Goal: Information Seeking & Learning: Get advice/opinions

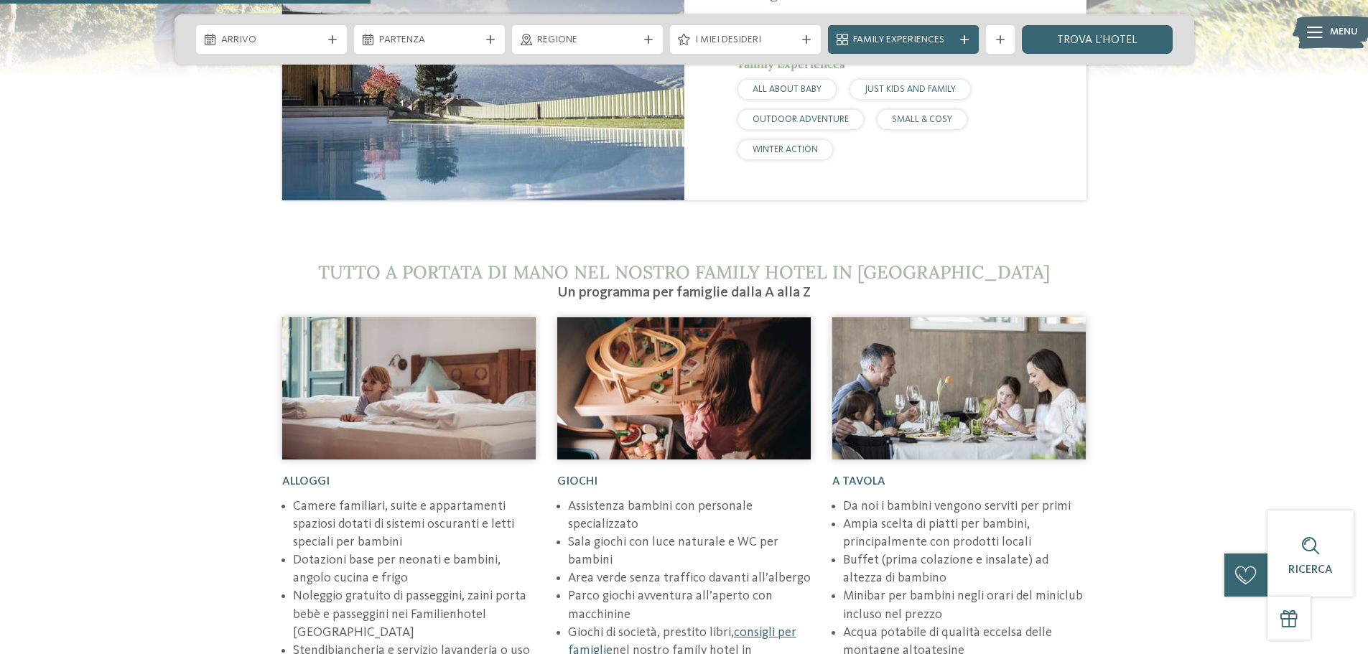
scroll to position [1868, 0]
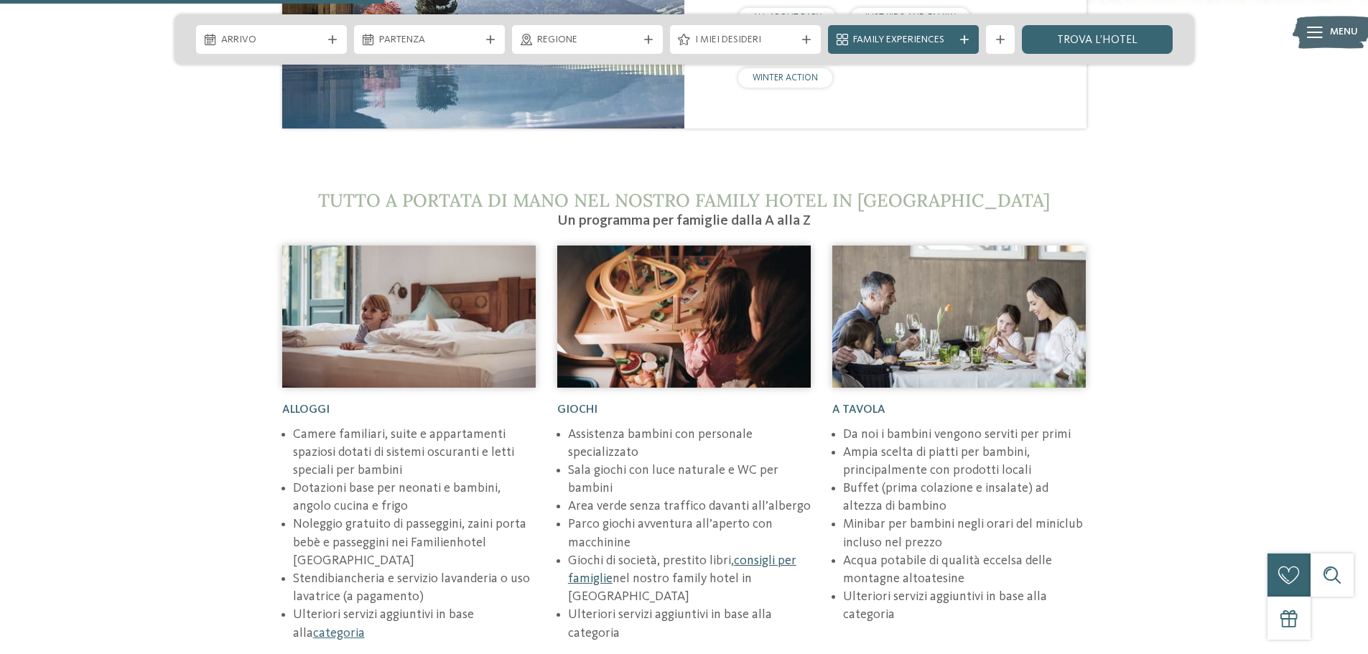
click at [772, 555] on link "consigli per famiglie" at bounding box center [682, 570] width 228 height 31
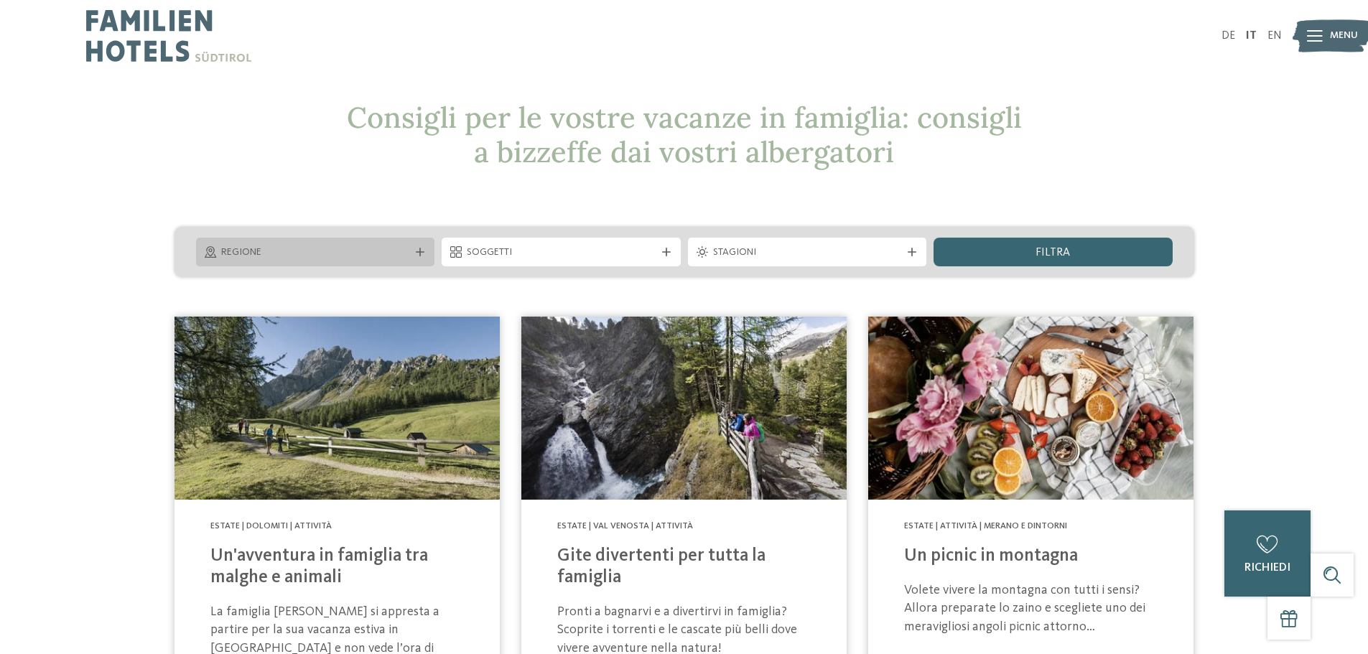
click at [418, 251] on icon at bounding box center [420, 252] width 9 height 9
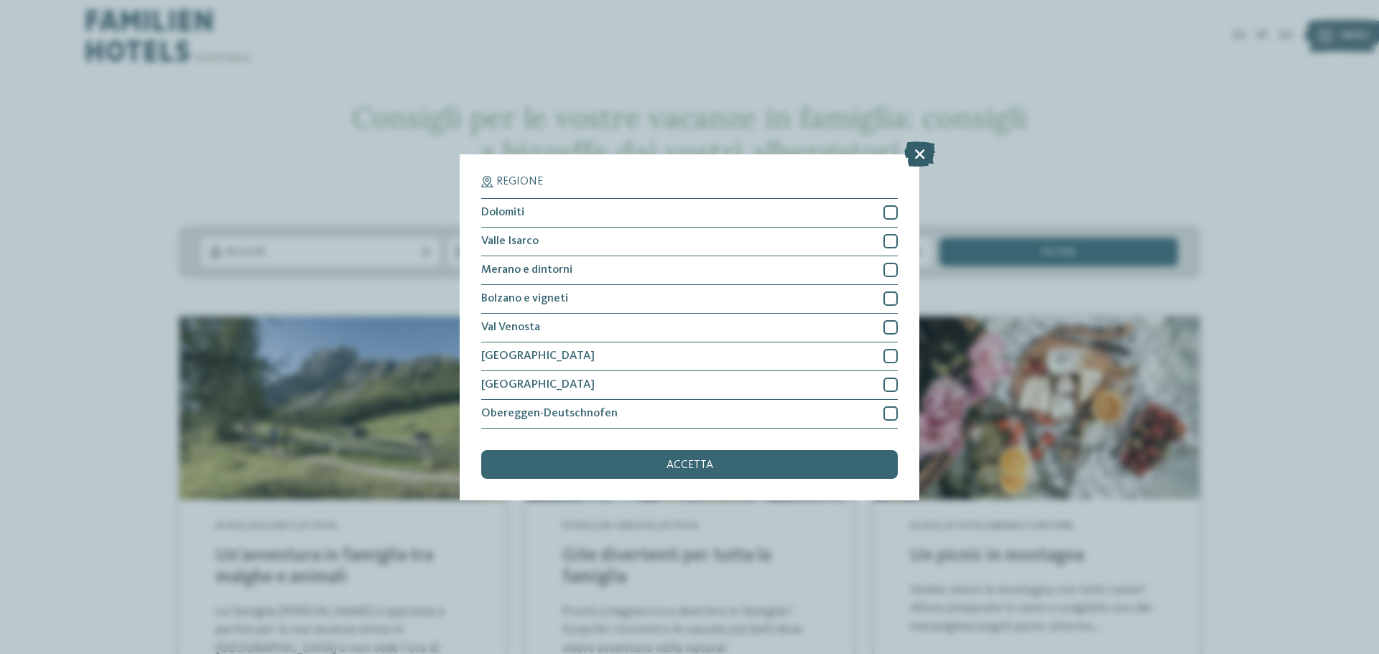
click at [920, 153] on icon at bounding box center [919, 153] width 31 height 25
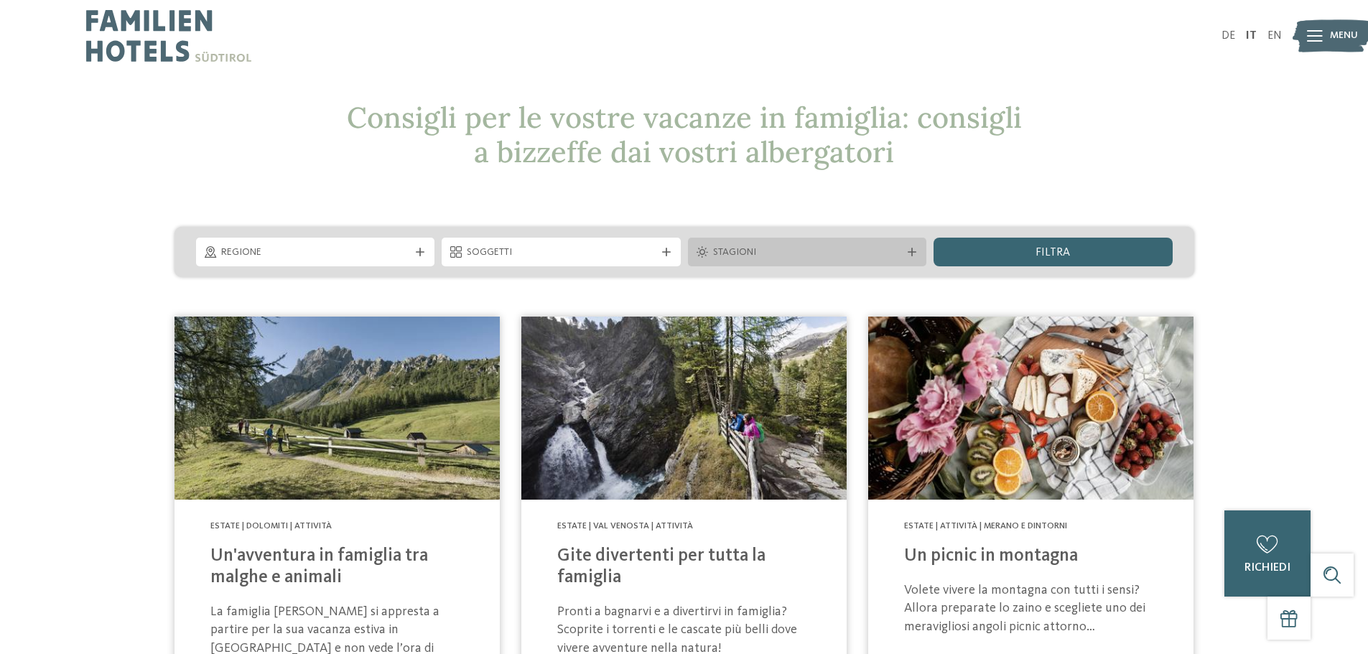
click at [915, 249] on icon at bounding box center [912, 252] width 9 height 9
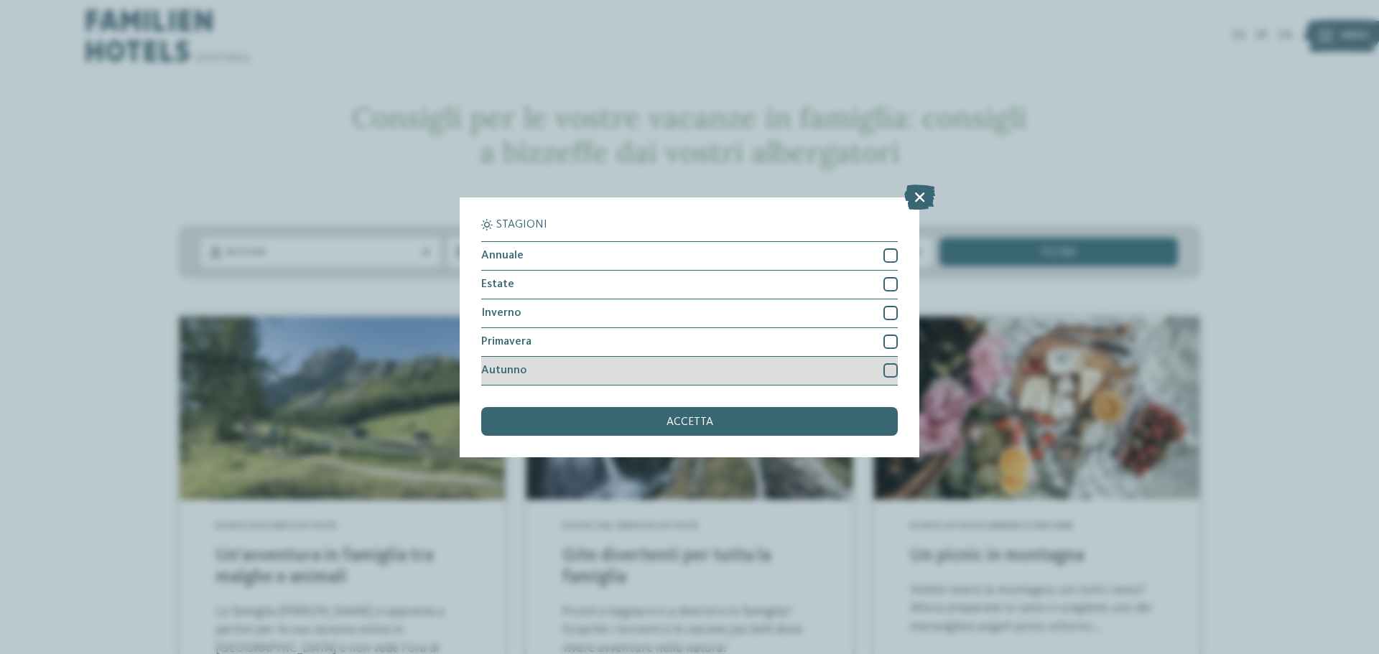
click at [697, 366] on div "Autunno" at bounding box center [689, 371] width 417 height 29
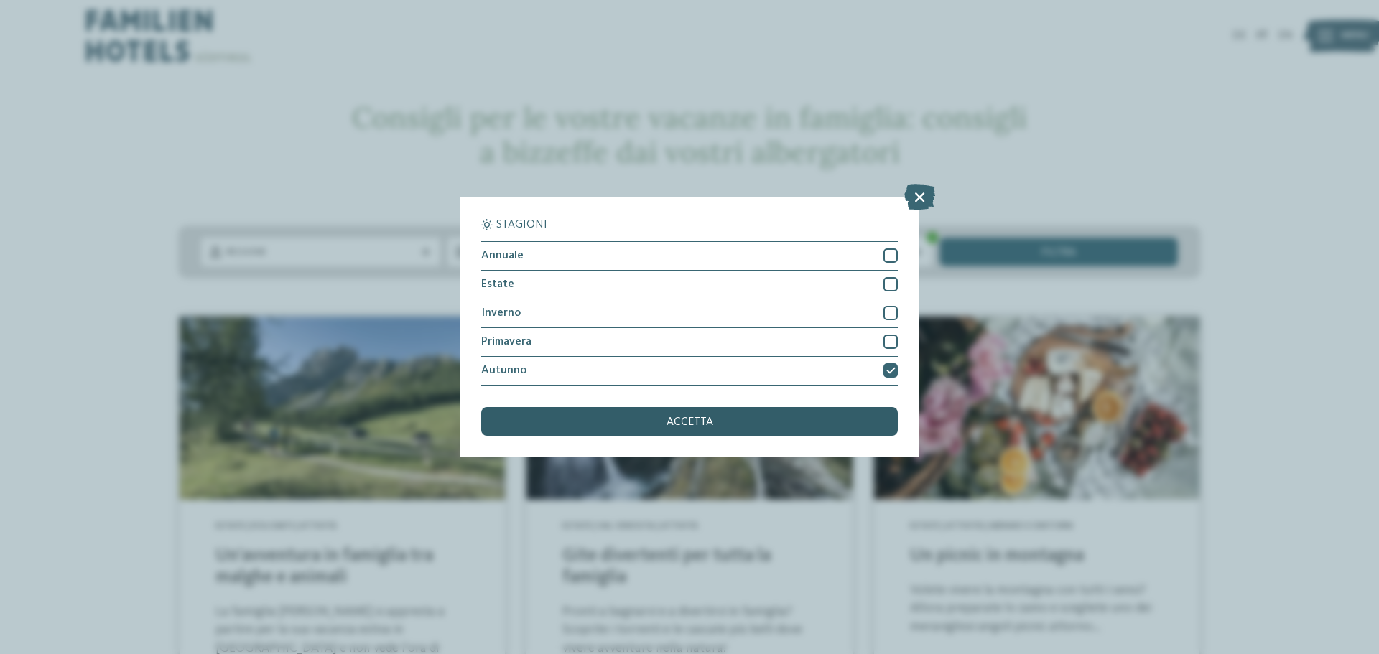
click at [694, 420] on span "accetta" at bounding box center [690, 422] width 47 height 11
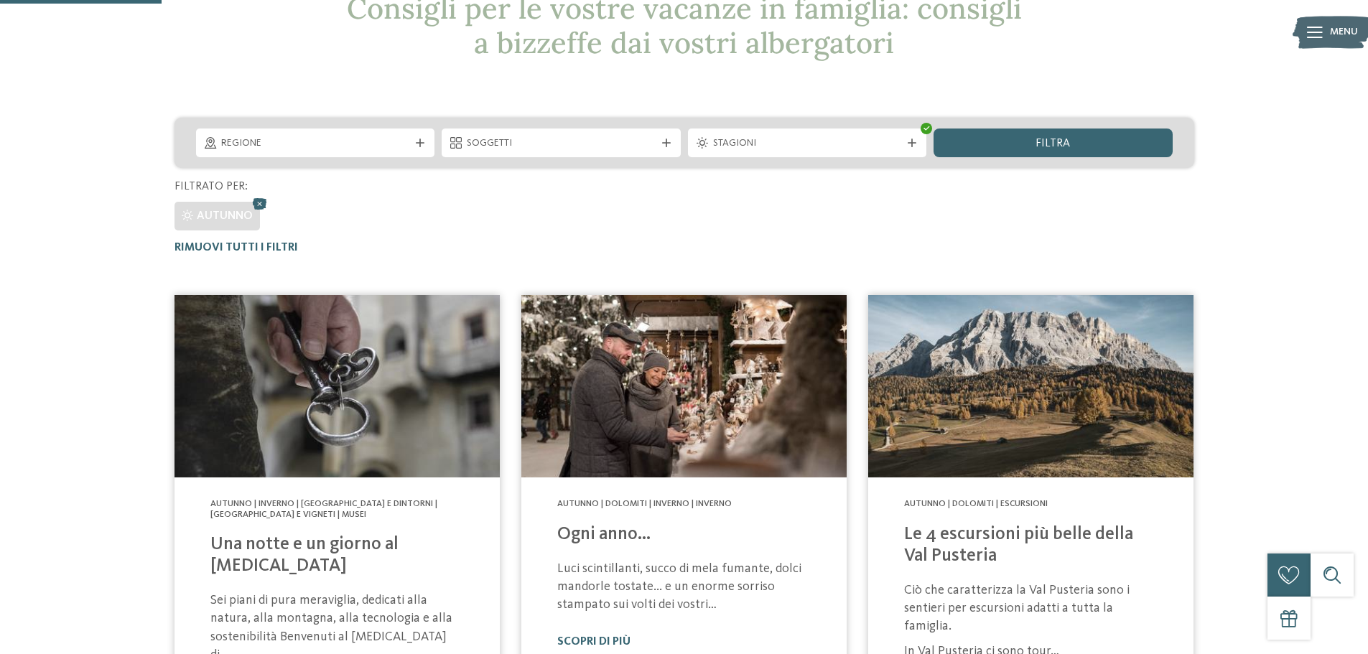
scroll to position [27, 0]
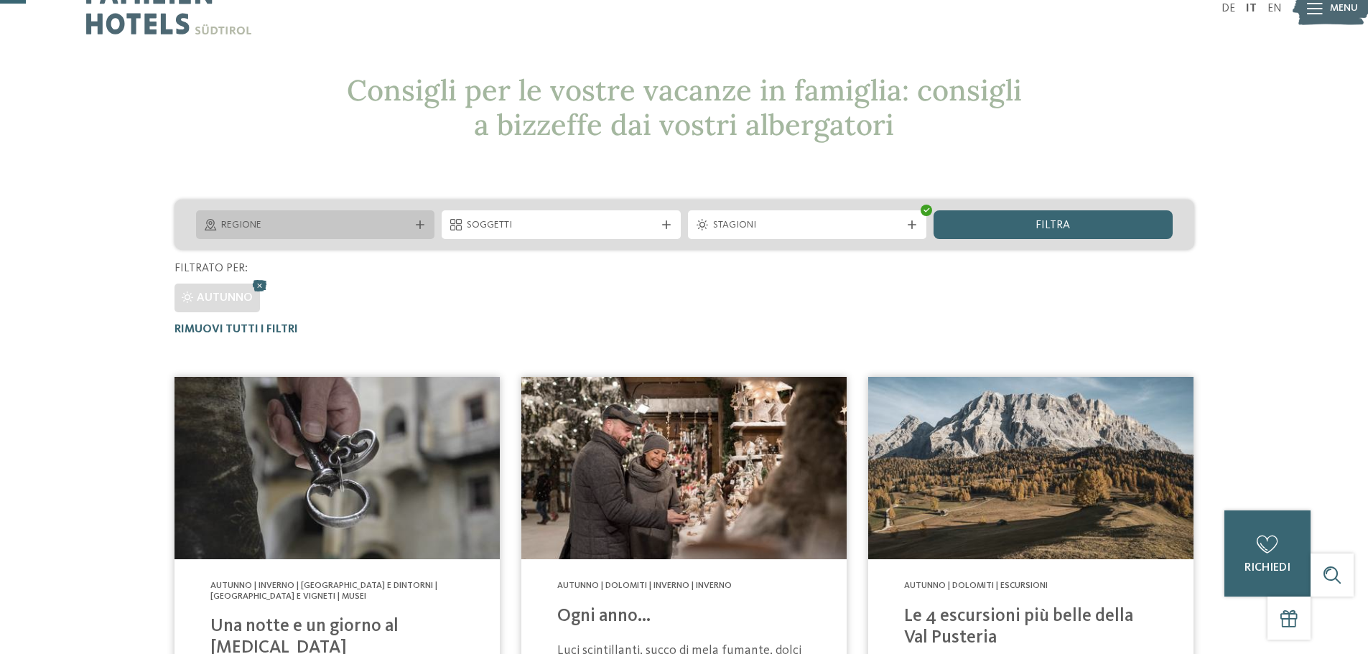
click at [421, 225] on icon at bounding box center [420, 225] width 9 height 9
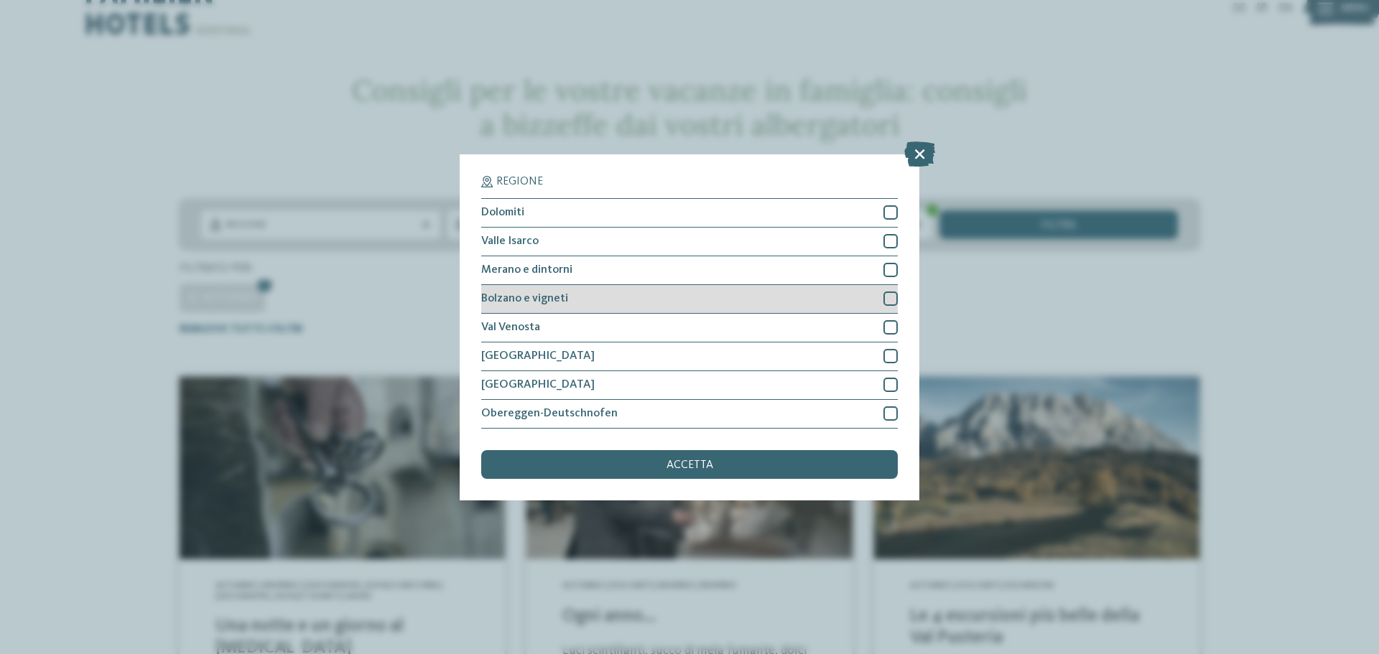
click at [890, 293] on div at bounding box center [891, 299] width 14 height 14
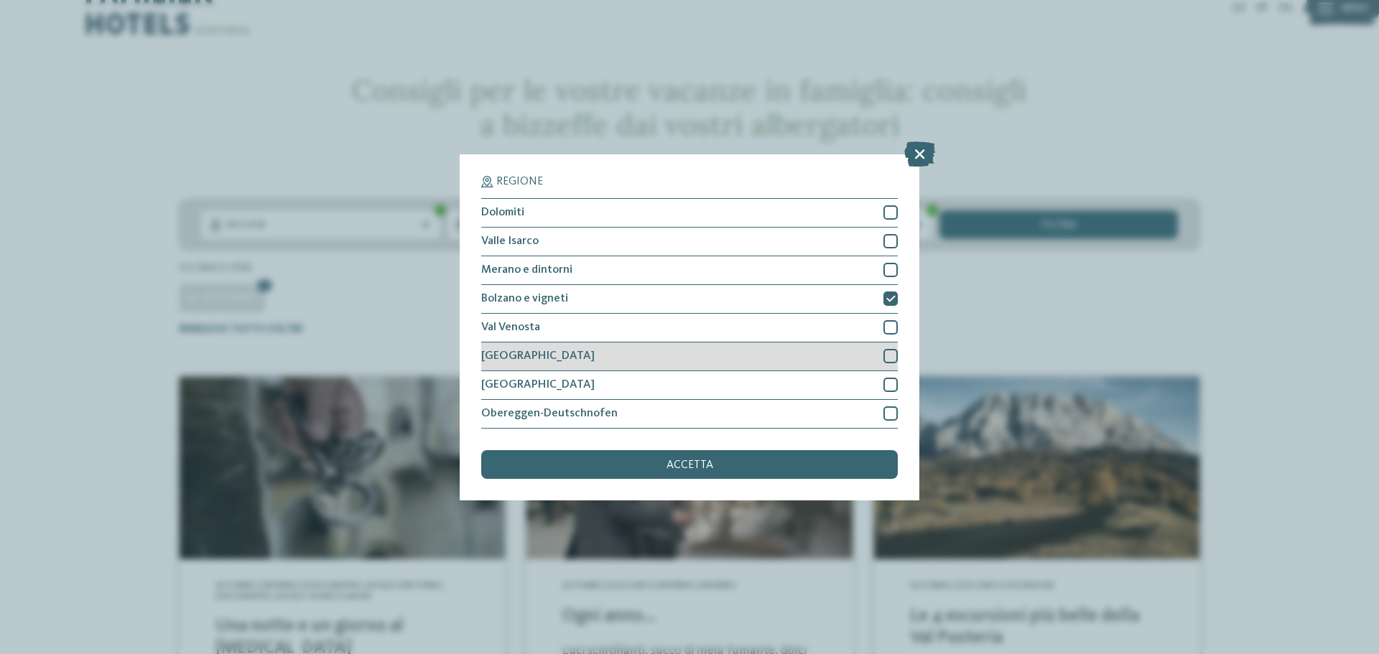
click at [894, 356] on div at bounding box center [891, 356] width 14 height 14
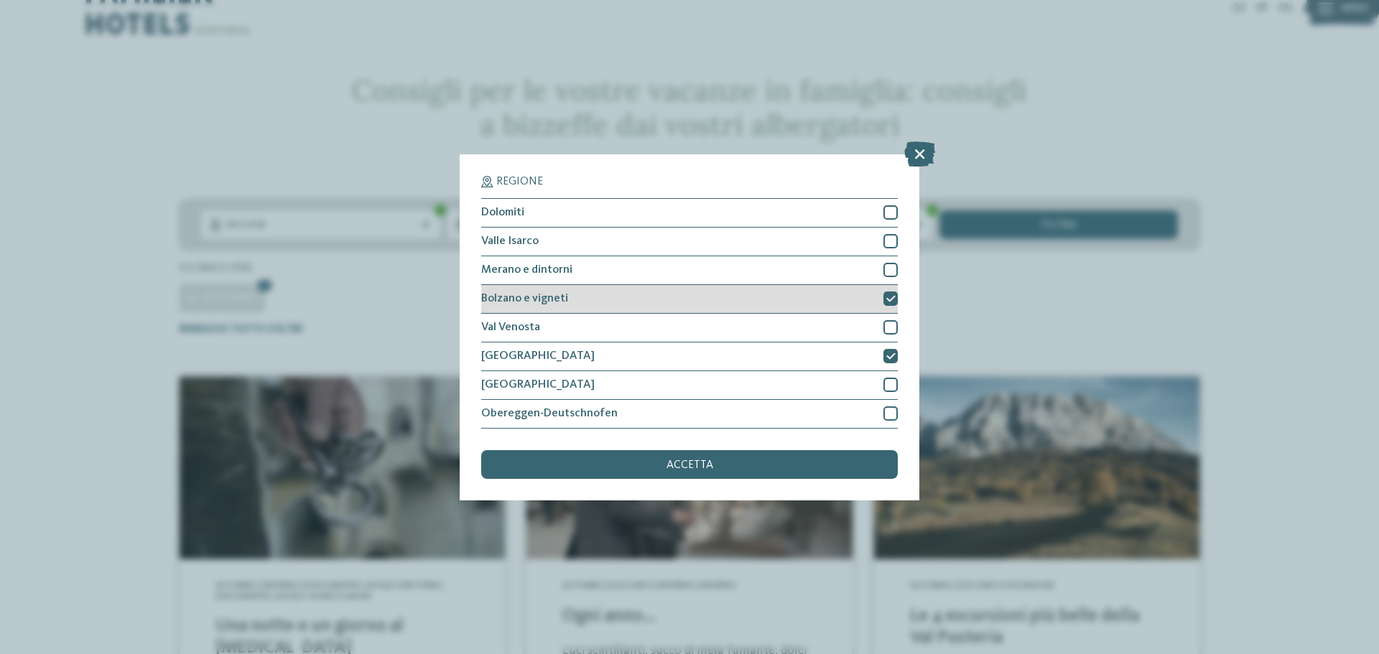
click at [894, 299] on icon at bounding box center [890, 299] width 9 height 9
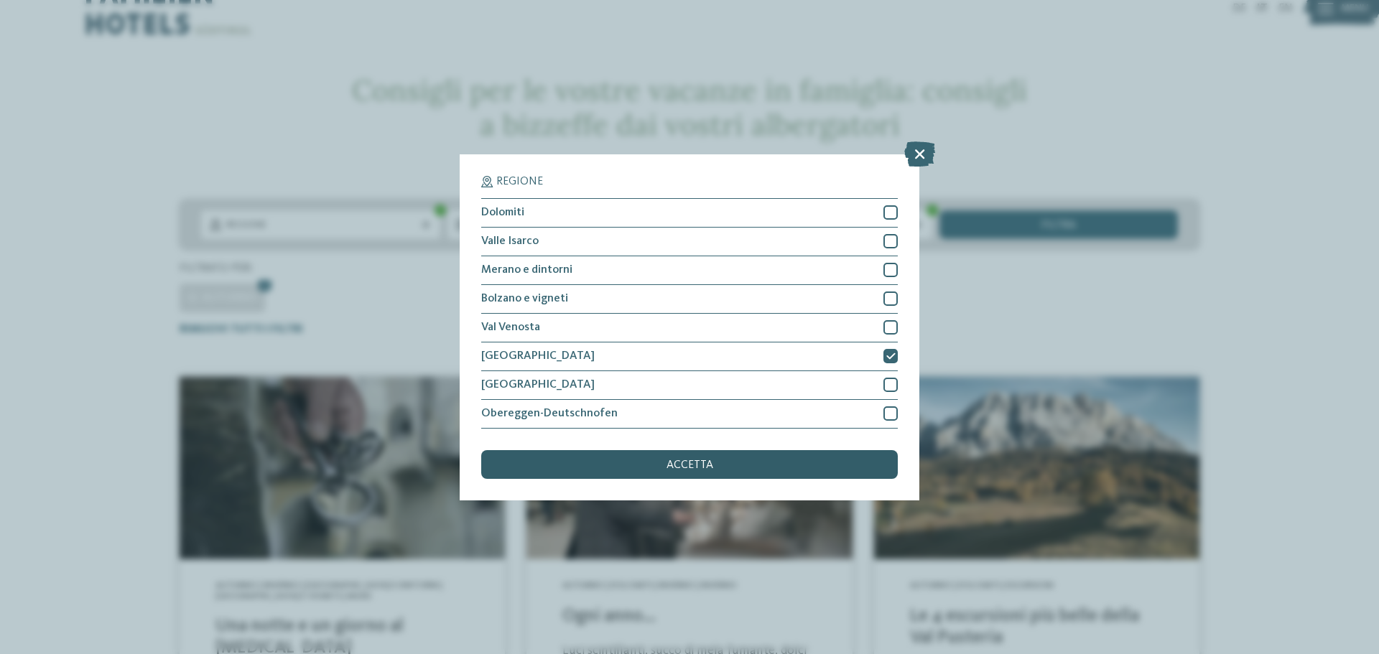
click at [840, 466] on div "accetta" at bounding box center [689, 464] width 417 height 29
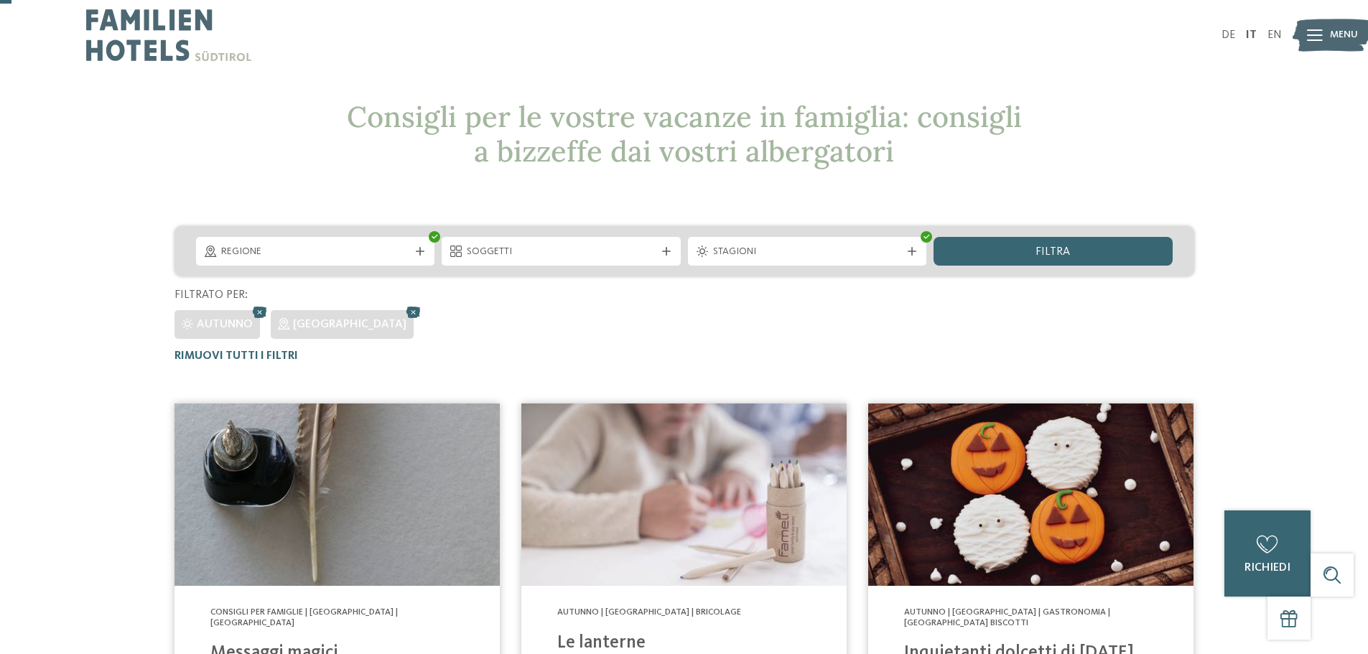
scroll to position [0, 0]
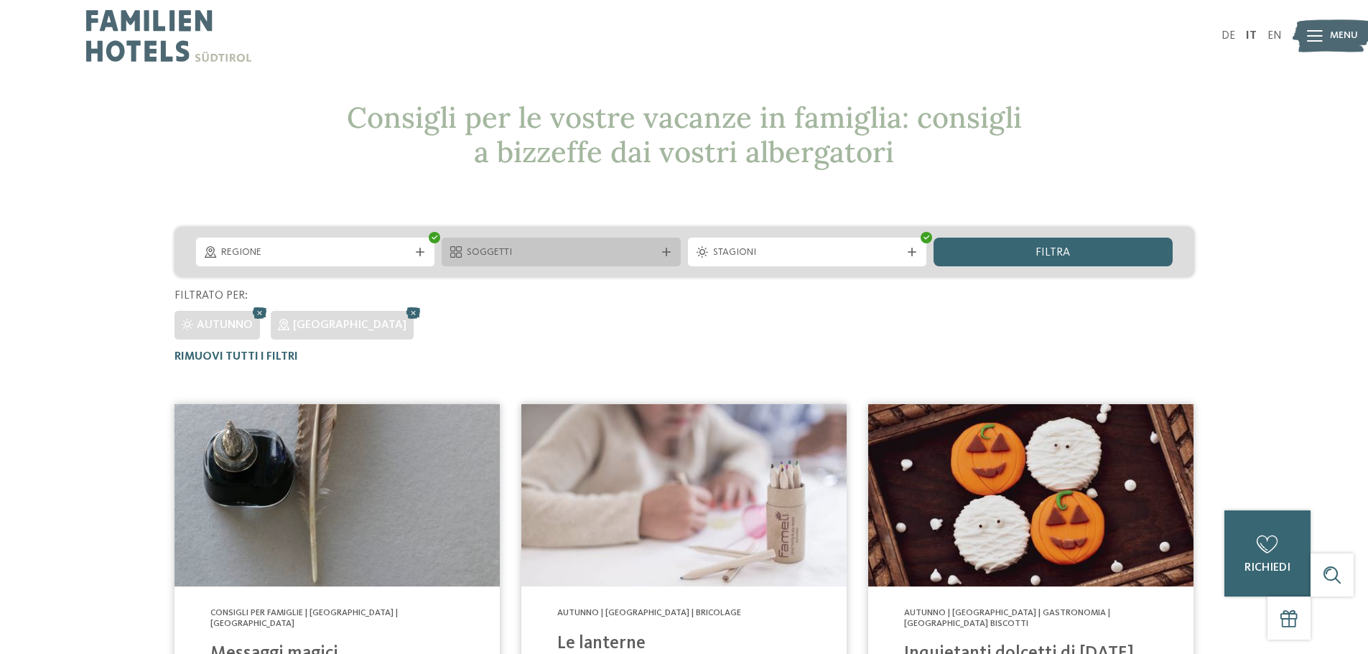
click at [665, 254] on icon at bounding box center [666, 252] width 9 height 9
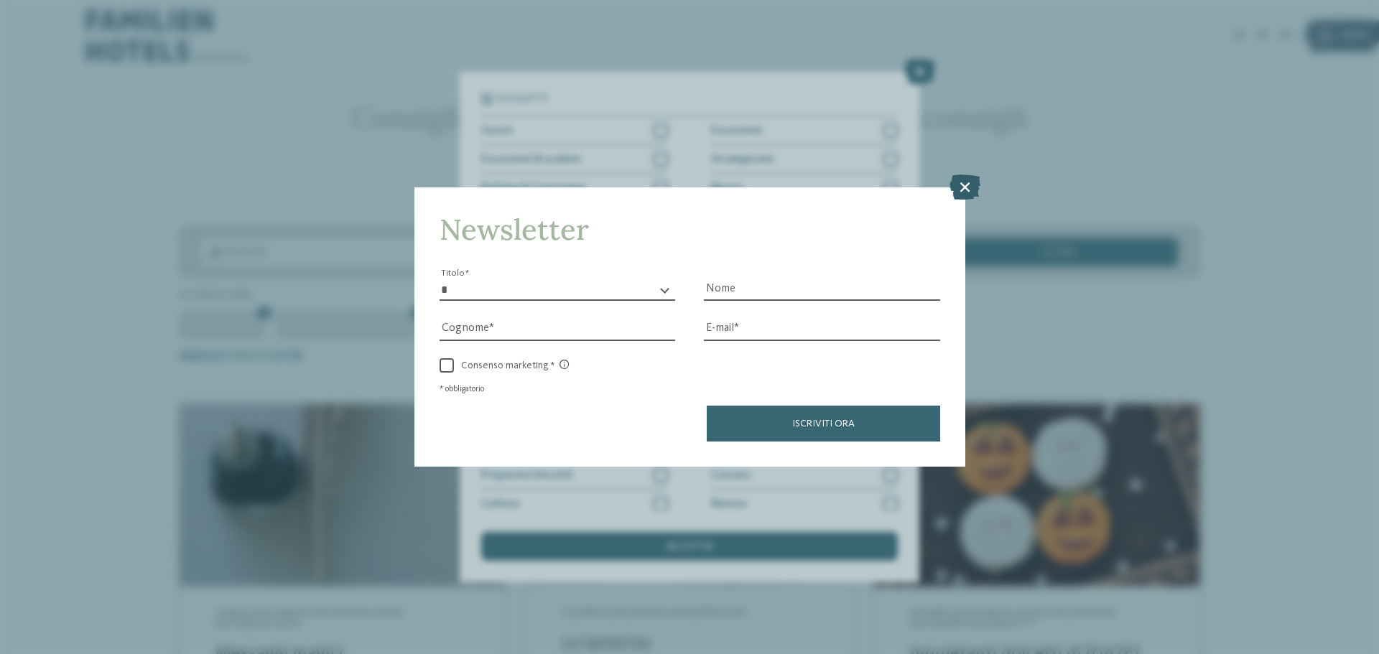
click at [964, 188] on icon at bounding box center [965, 187] width 31 height 25
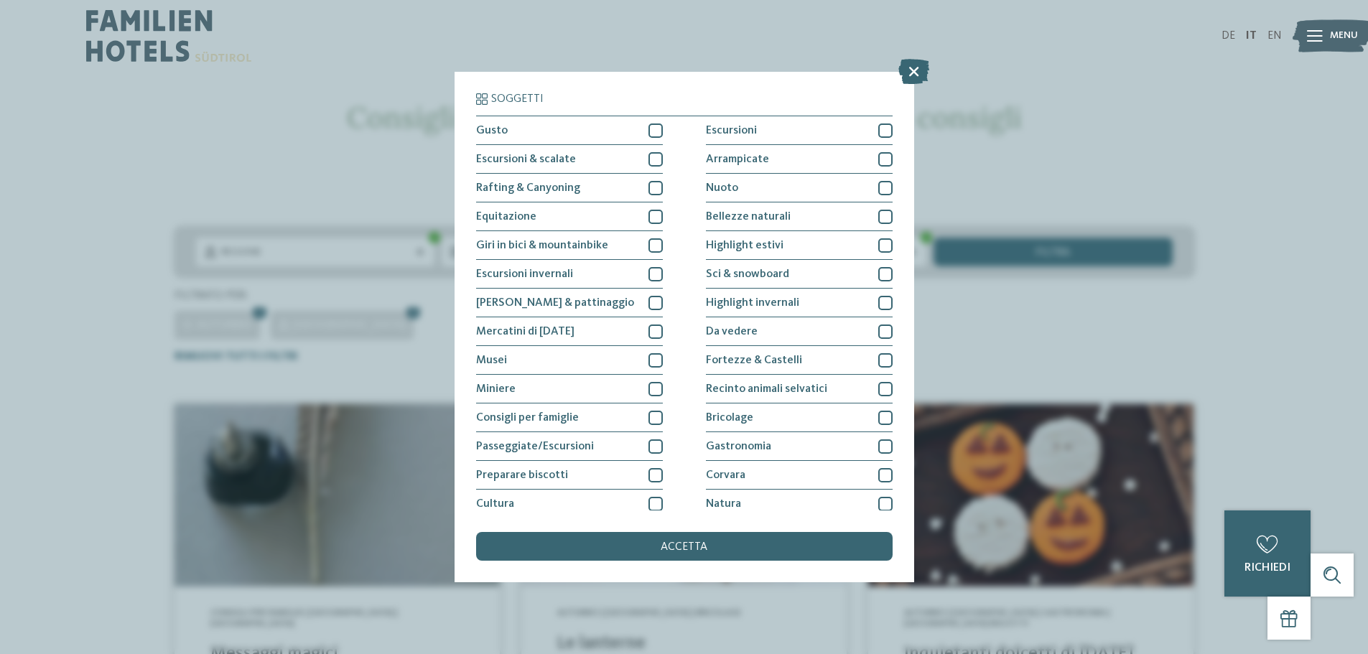
click at [916, 63] on div "DE IT EN Menu" at bounding box center [984, 36] width 598 height 72
click at [912, 70] on div "DE IT EN Menu" at bounding box center [984, 36] width 598 height 72
